Goal: Register for event/course

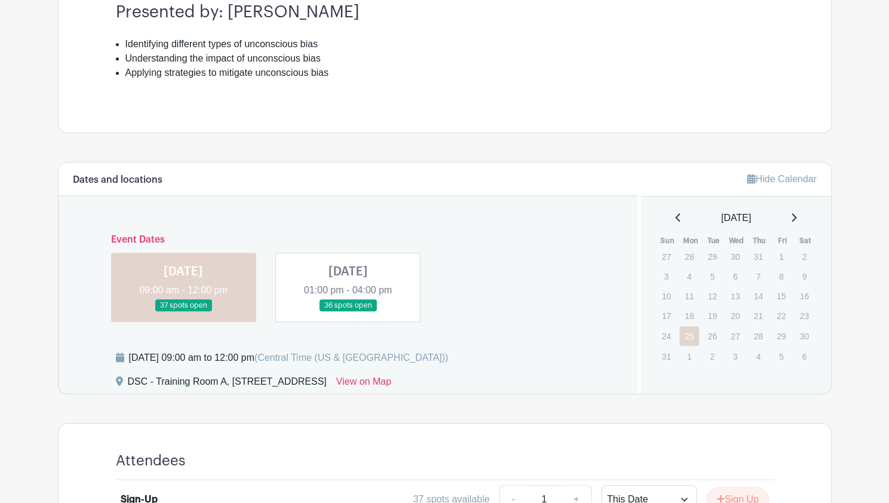
scroll to position [477, 0]
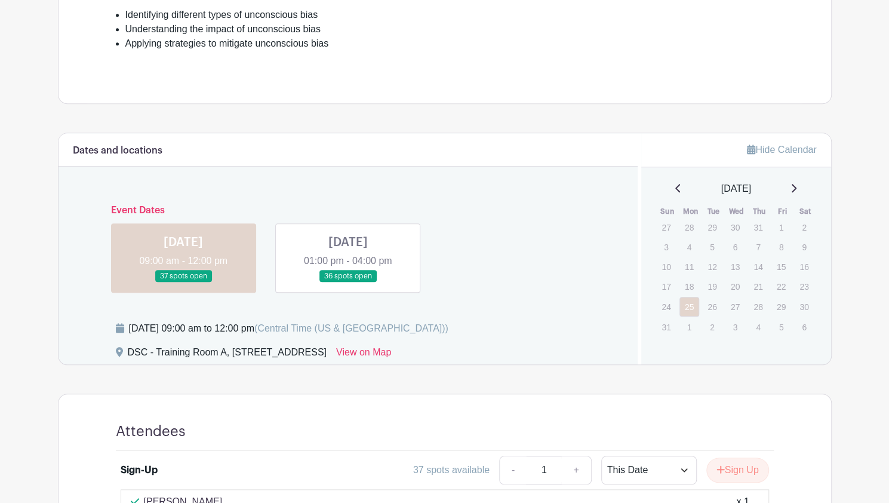
click at [348, 282] on link at bounding box center [348, 282] width 0 height 0
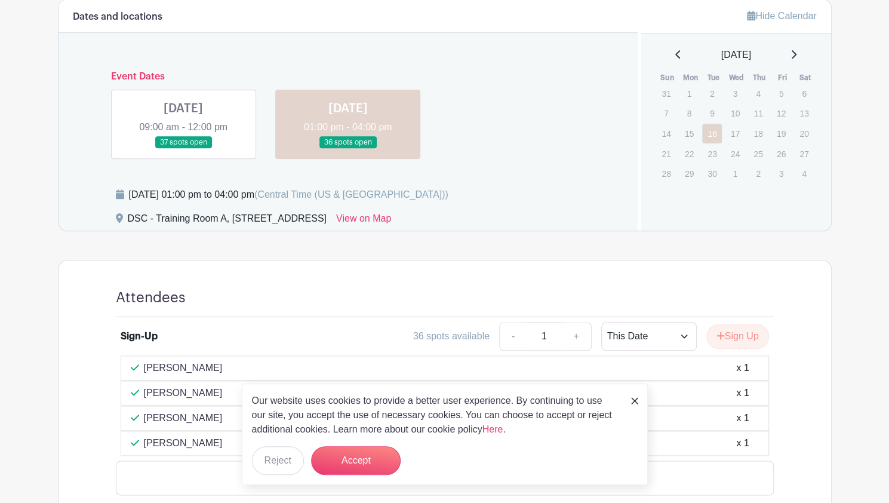
scroll to position [657, 0]
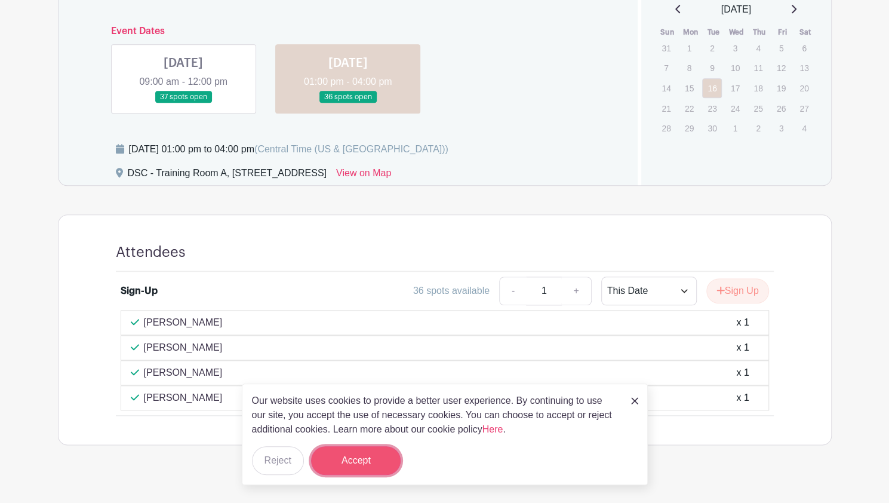
click at [358, 467] on button "Accept" at bounding box center [356, 460] width 90 height 29
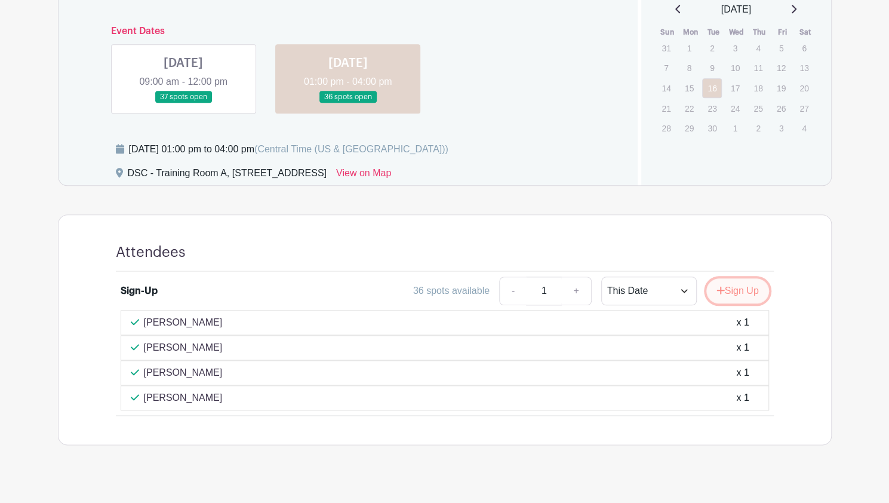
click at [731, 289] on button "Sign Up" at bounding box center [737, 290] width 63 height 25
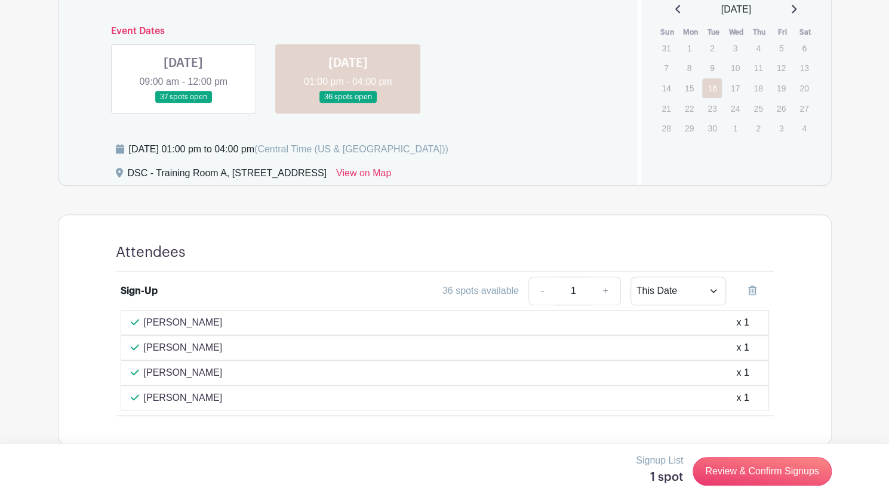
scroll to position [668, 0]
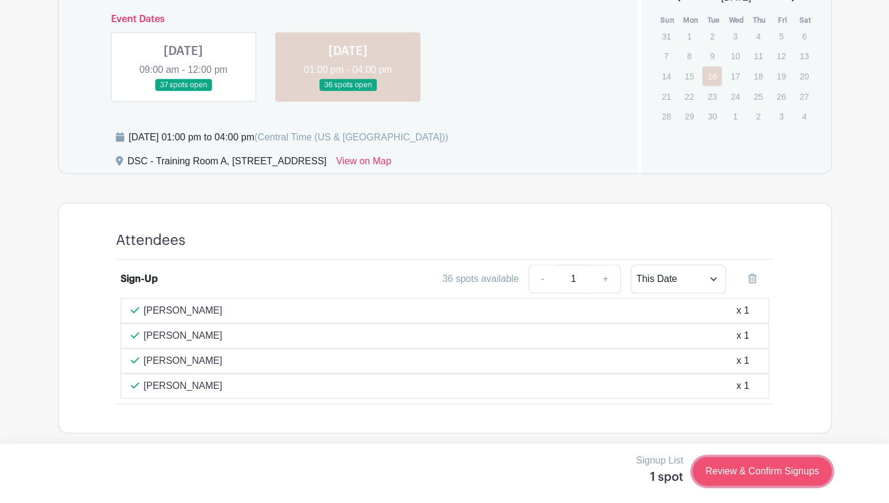
click at [767, 477] on link "Review & Confirm Signups" at bounding box center [761, 471] width 138 height 29
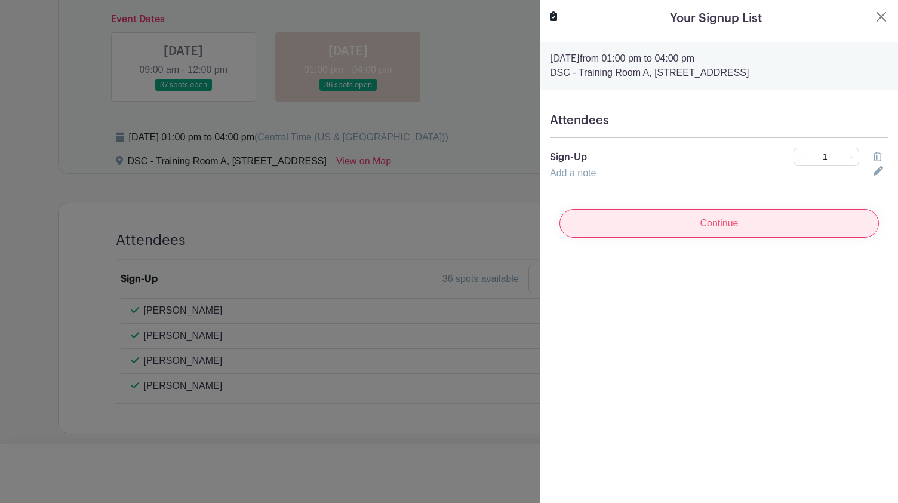
click at [696, 218] on input "Continue" at bounding box center [718, 223] width 319 height 29
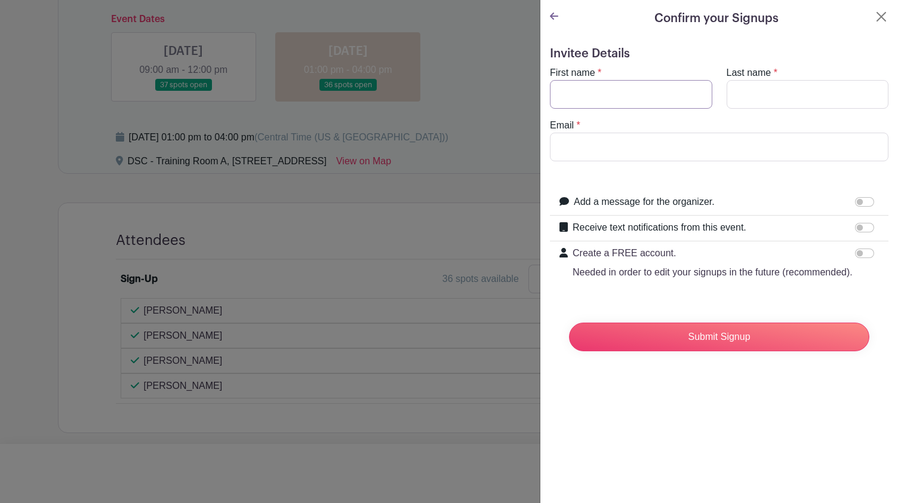
click at [627, 89] on input "First name" at bounding box center [631, 94] width 162 height 29
type input "[PERSON_NAME]"
type input "[EMAIL_ADDRESS][DOMAIN_NAME]"
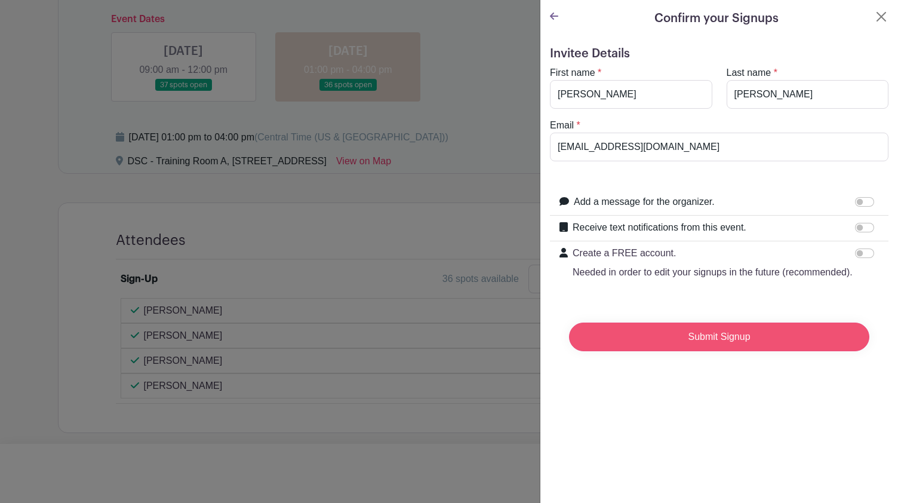
click at [703, 351] on input "Submit Signup" at bounding box center [719, 336] width 300 height 29
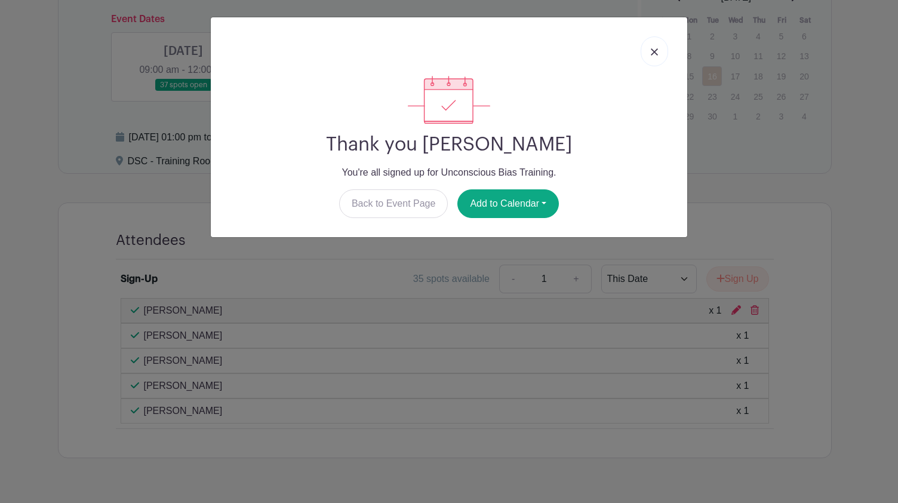
click at [655, 55] on img at bounding box center [654, 51] width 7 height 7
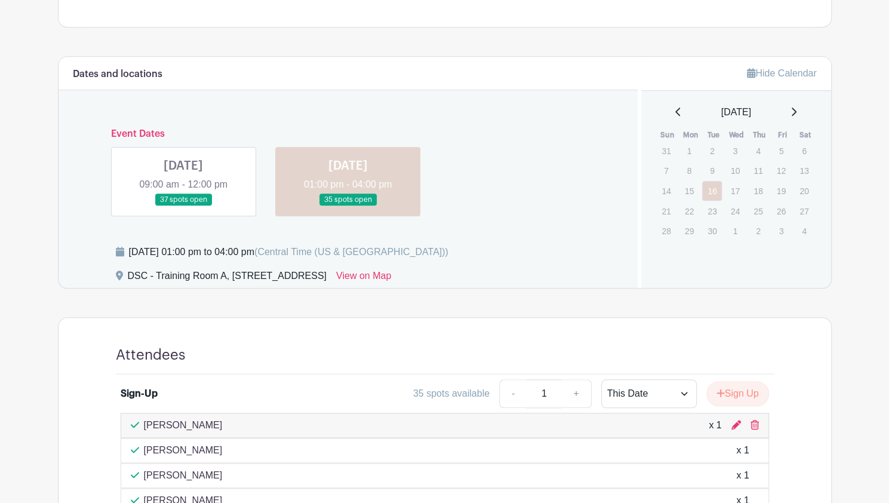
scroll to position [549, 0]
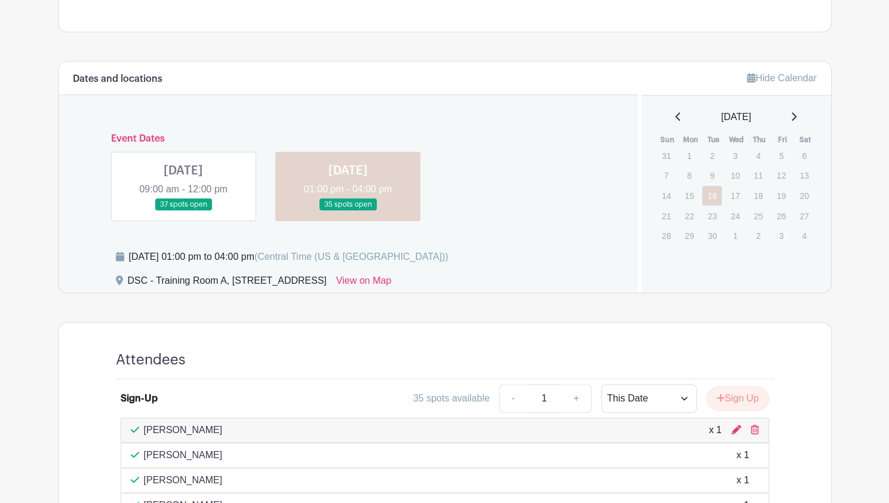
click at [47, 98] on main "Log In Sign Up for Free Training & Development Unconscious Bias Training Create…" at bounding box center [444, 51] width 889 height 1201
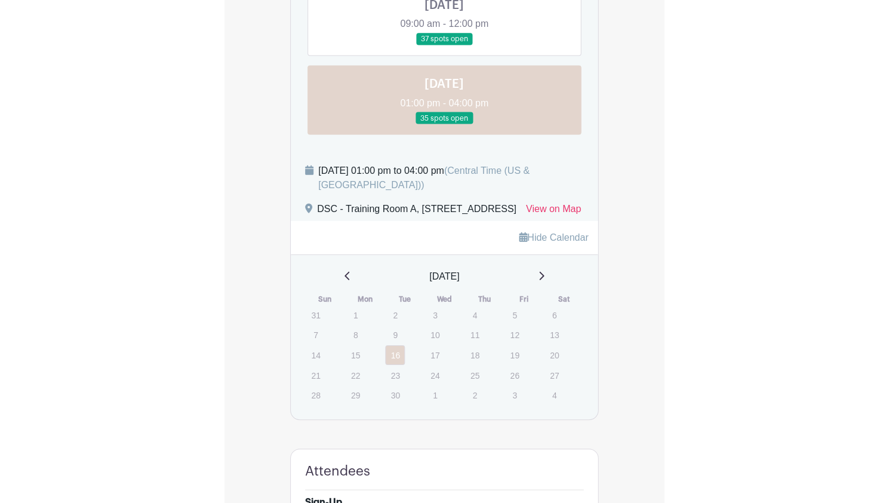
scroll to position [657, 0]
